Goal: Task Accomplishment & Management: Manage account settings

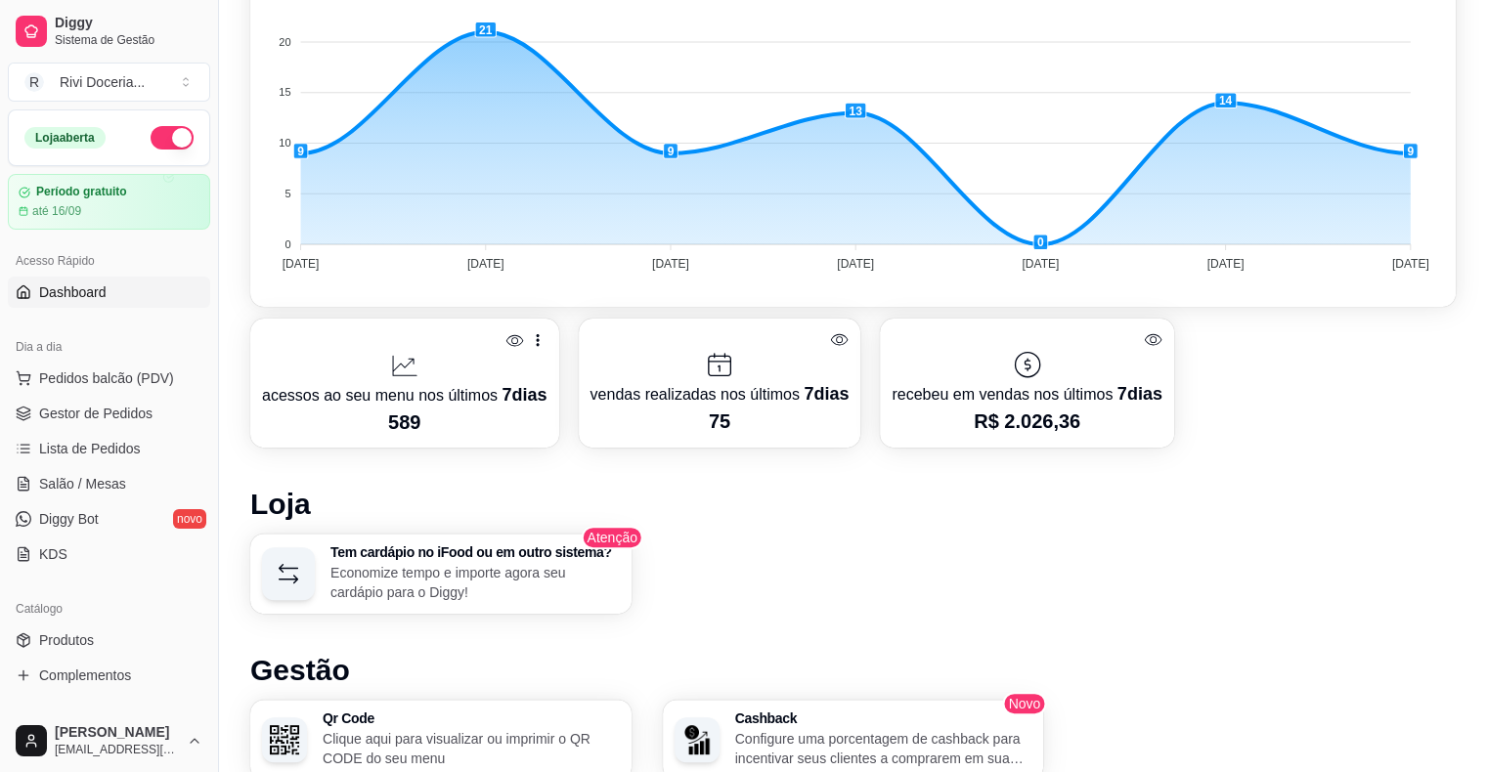
scroll to position [606, 0]
click at [91, 444] on span "Lista de Pedidos" at bounding box center [90, 449] width 102 height 20
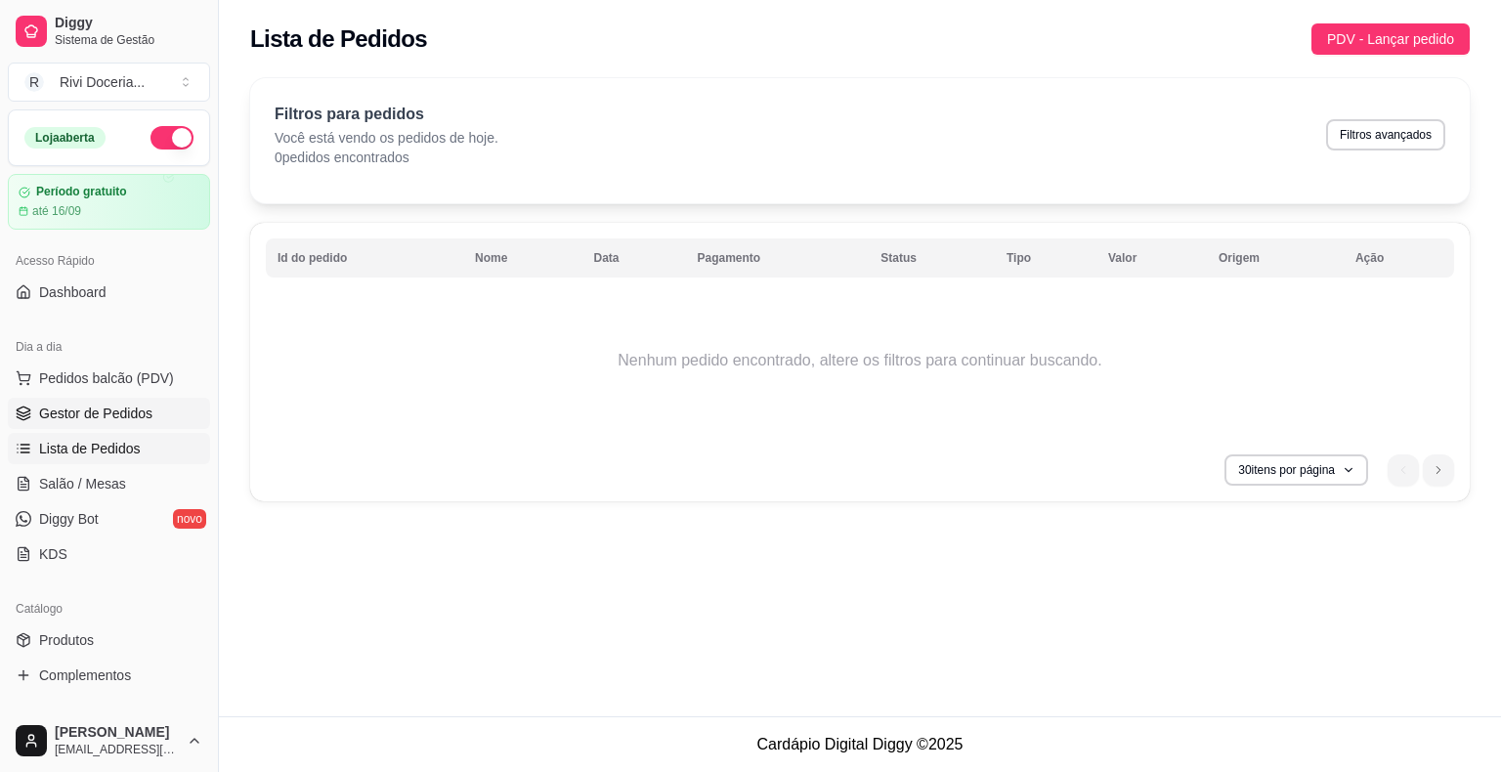
click at [120, 415] on span "Gestor de Pedidos" at bounding box center [95, 414] width 113 height 20
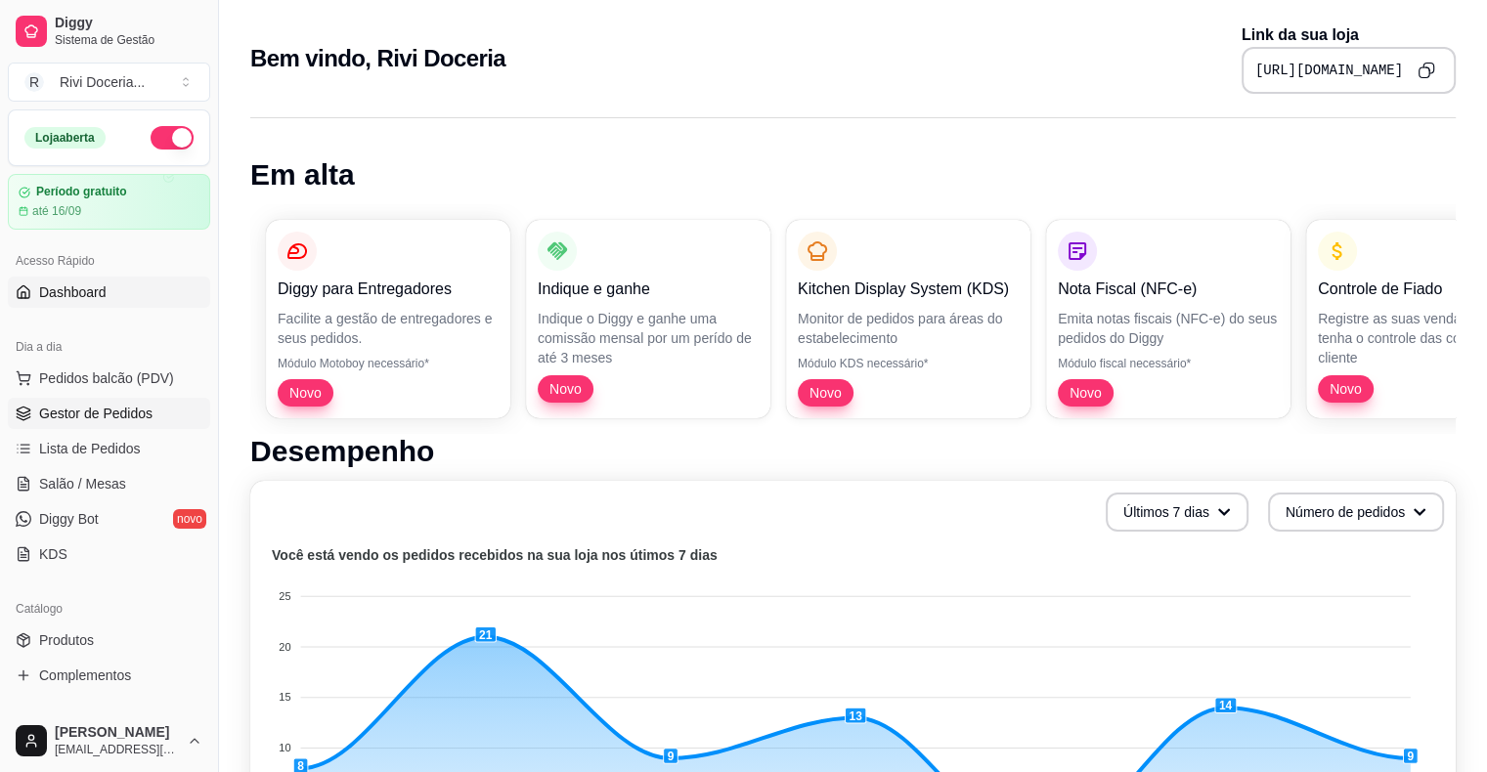
click at [103, 406] on span "Gestor de Pedidos" at bounding box center [95, 414] width 113 height 20
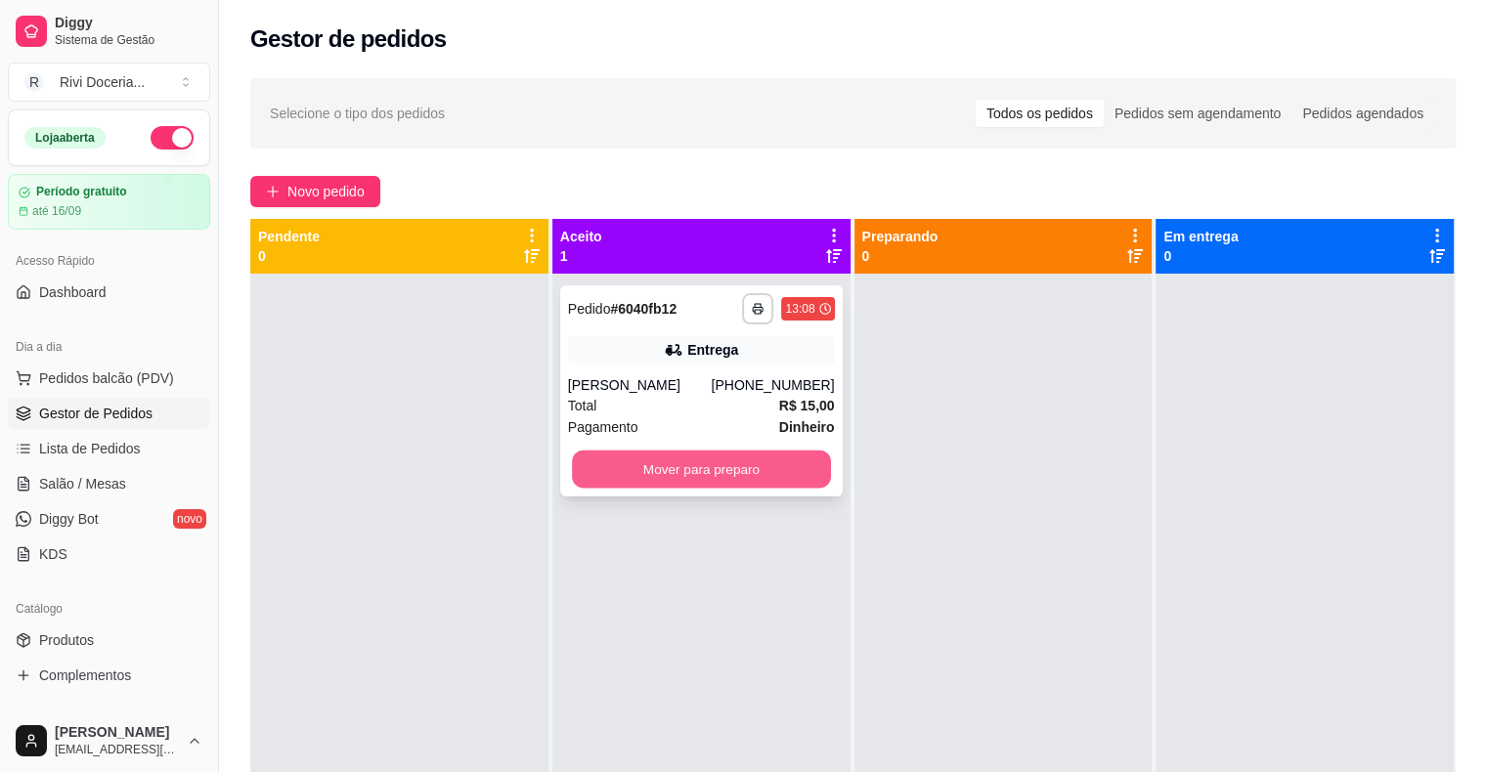
click at [795, 461] on button "Mover para preparo" at bounding box center [701, 470] width 259 height 38
